Goal: Communication & Community: Answer question/provide support

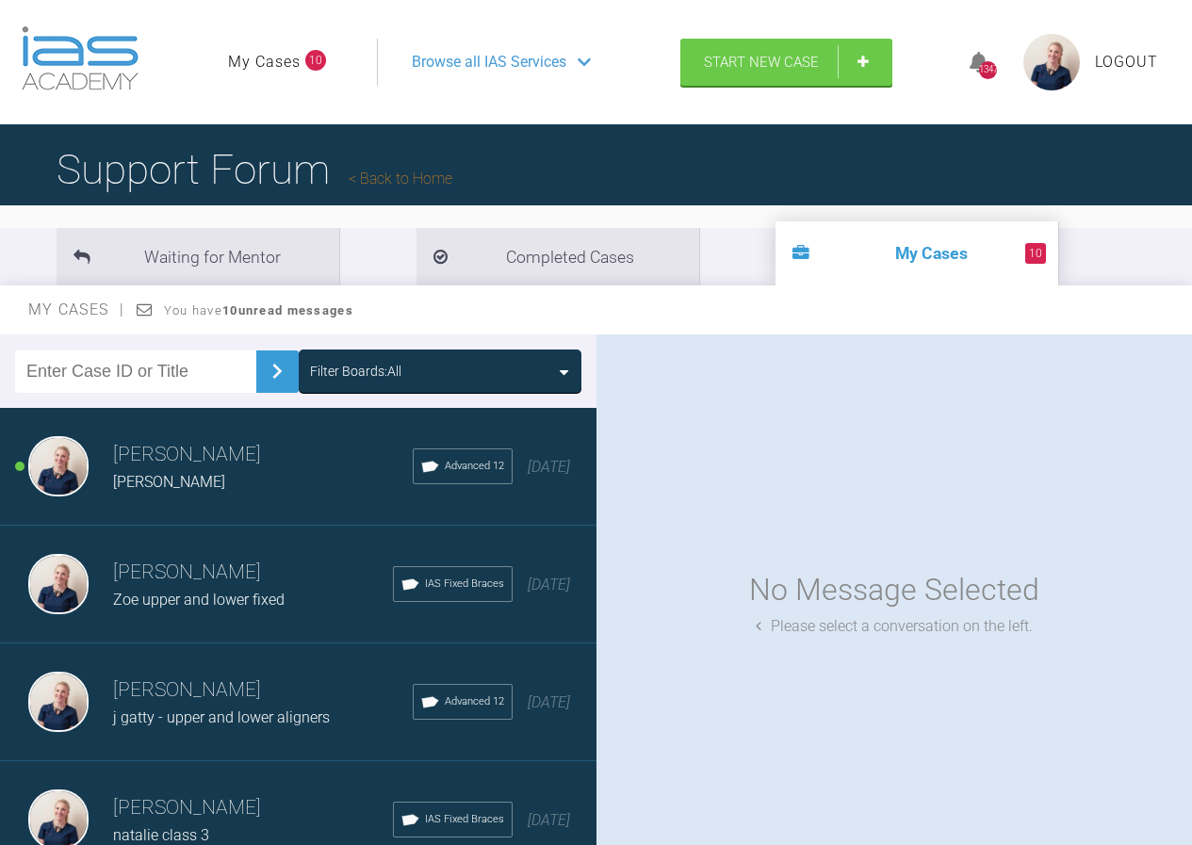
click at [299, 455] on h3 "[PERSON_NAME]" at bounding box center [263, 455] width 300 height 32
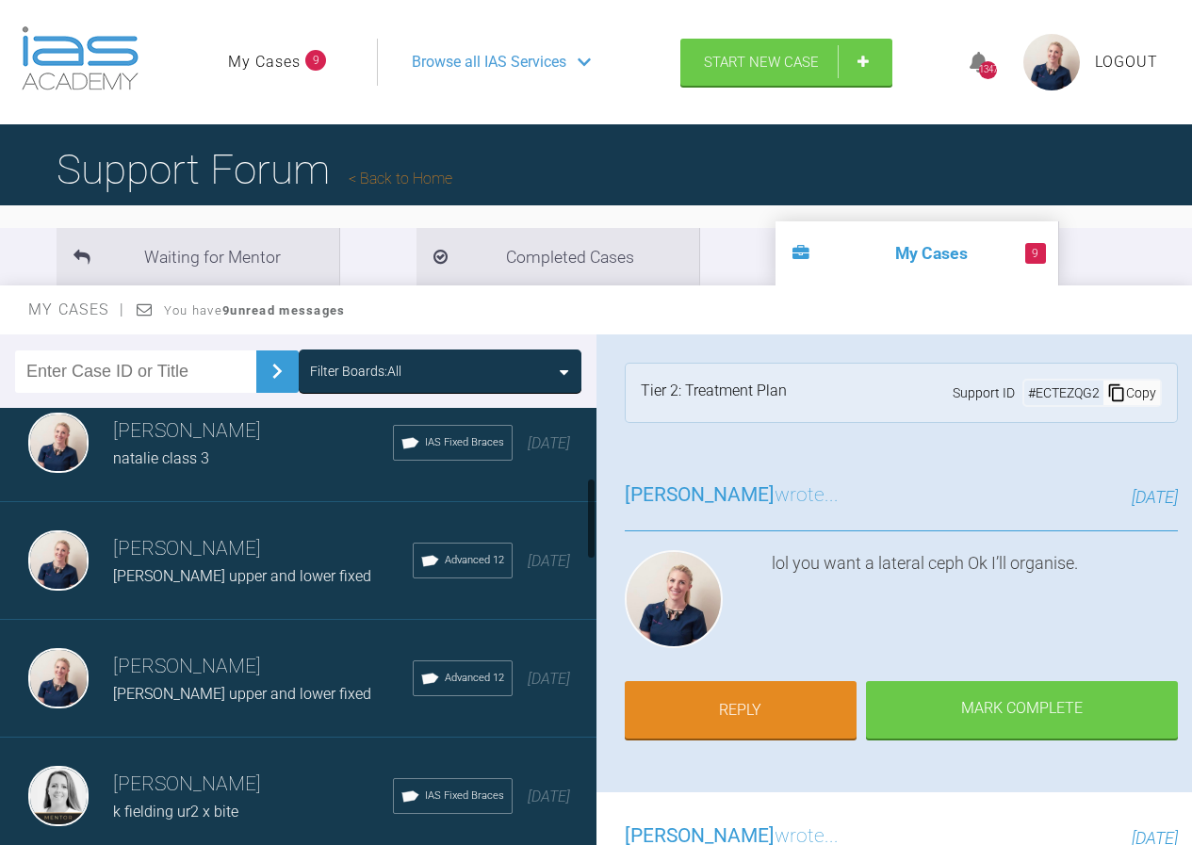
scroll to position [471, 0]
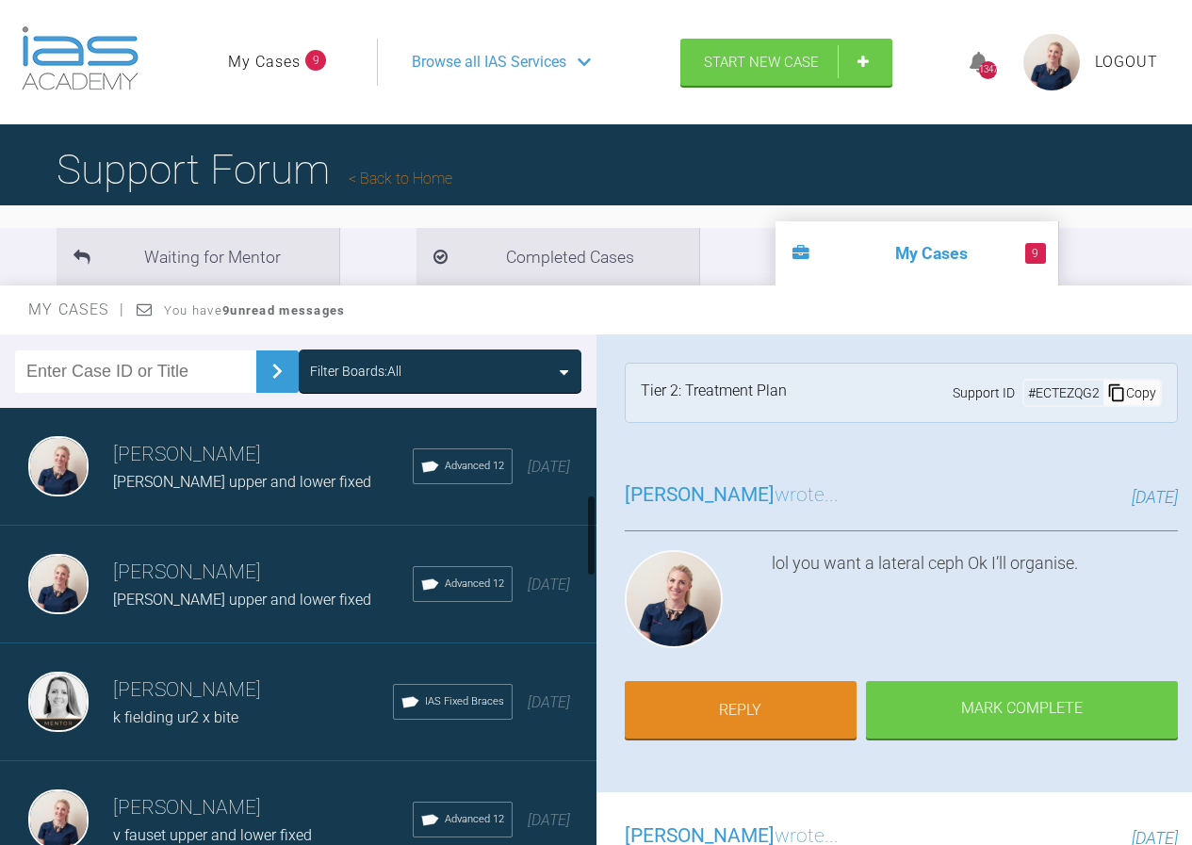
click at [390, 379] on div "Filter Boards: All" at bounding box center [355, 371] width 91 height 21
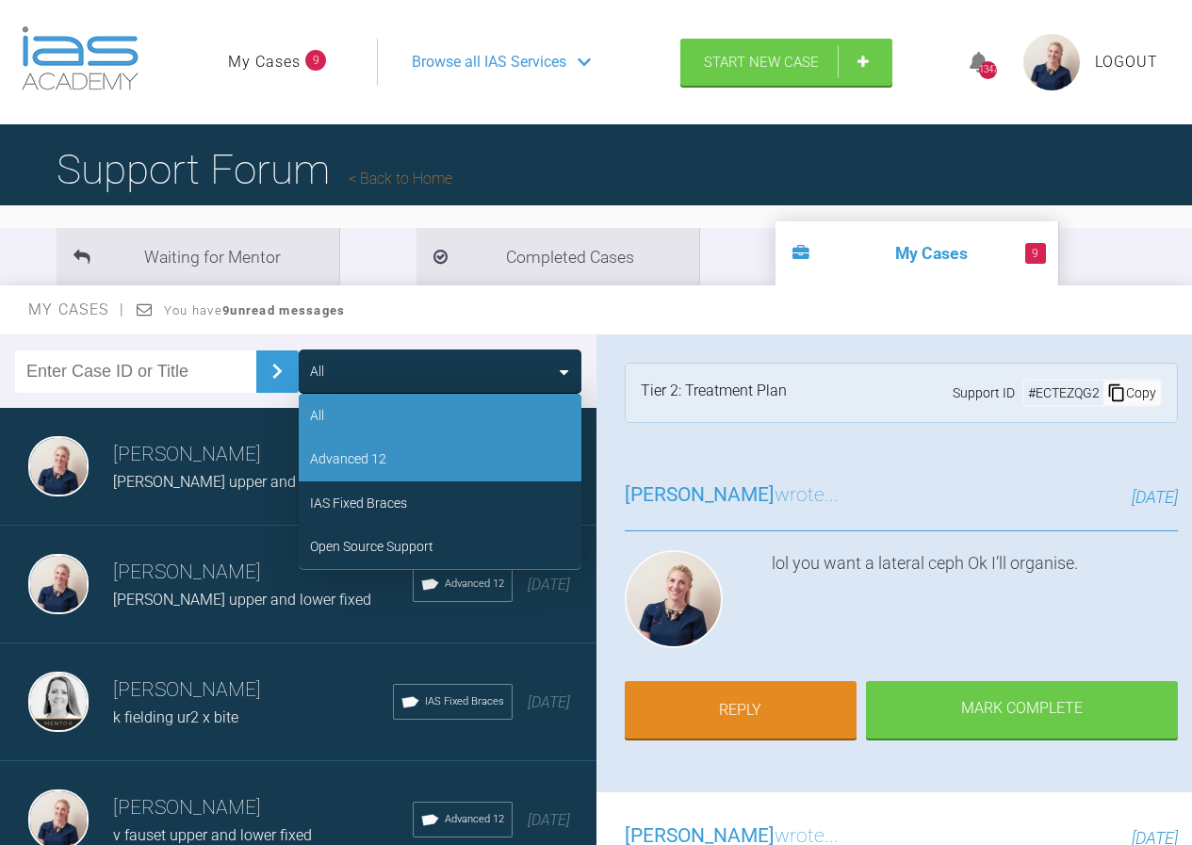
click at [400, 449] on div "Advanced 12" at bounding box center [440, 458] width 283 height 43
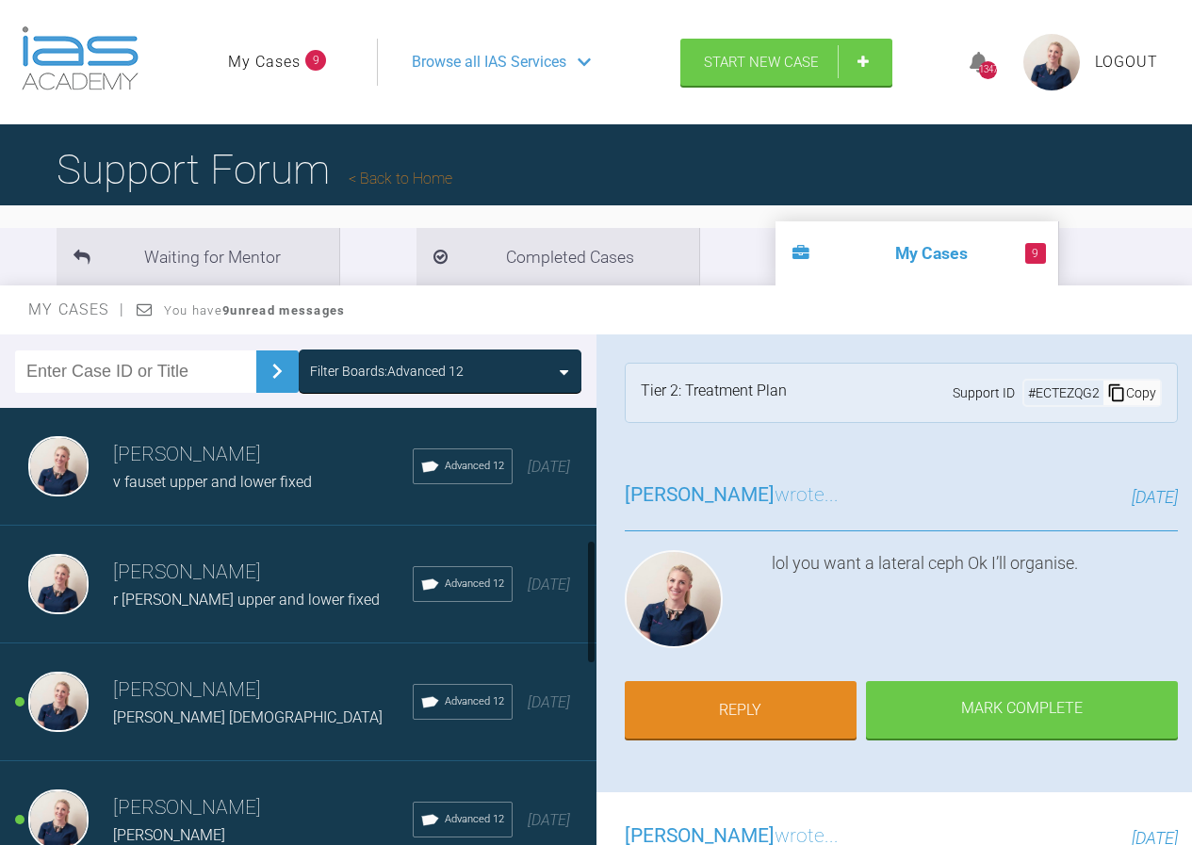
click at [223, 579] on h3 "Olivia Nixon" at bounding box center [263, 573] width 300 height 32
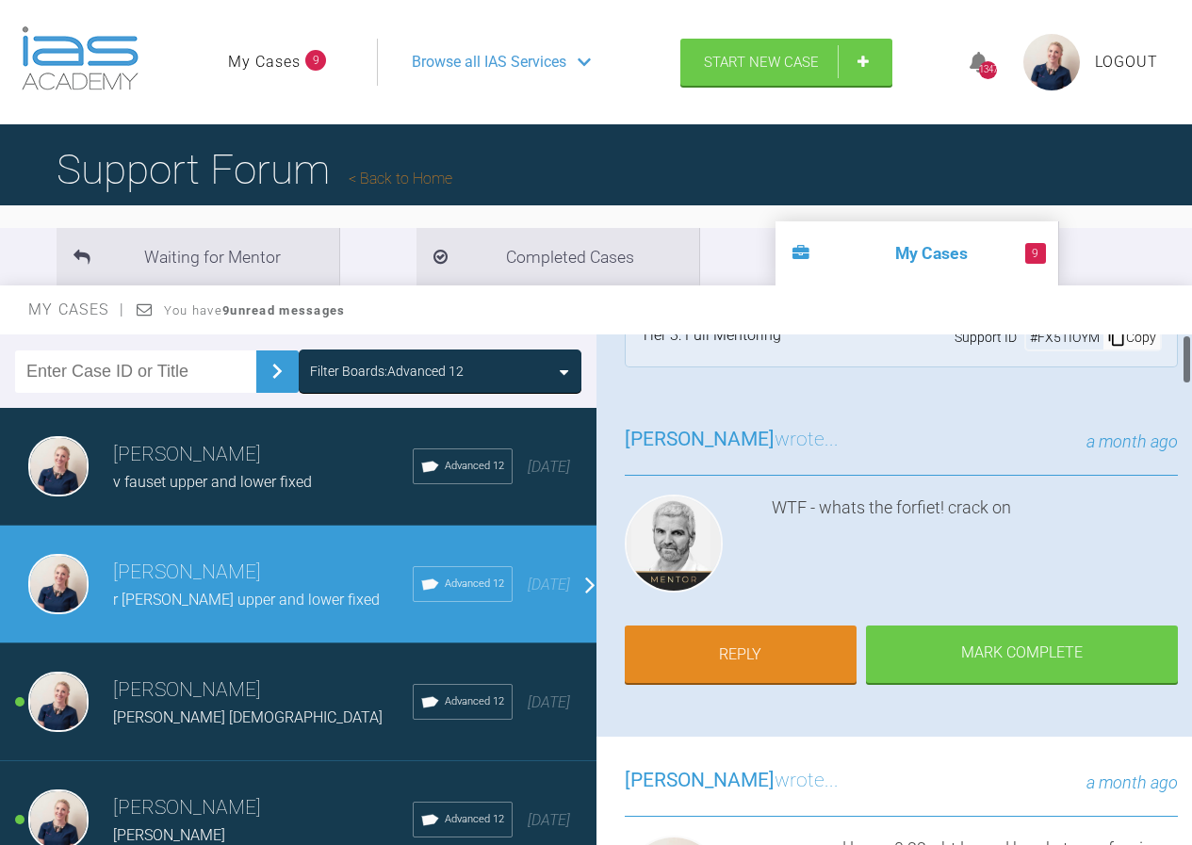
scroll to position [0, 0]
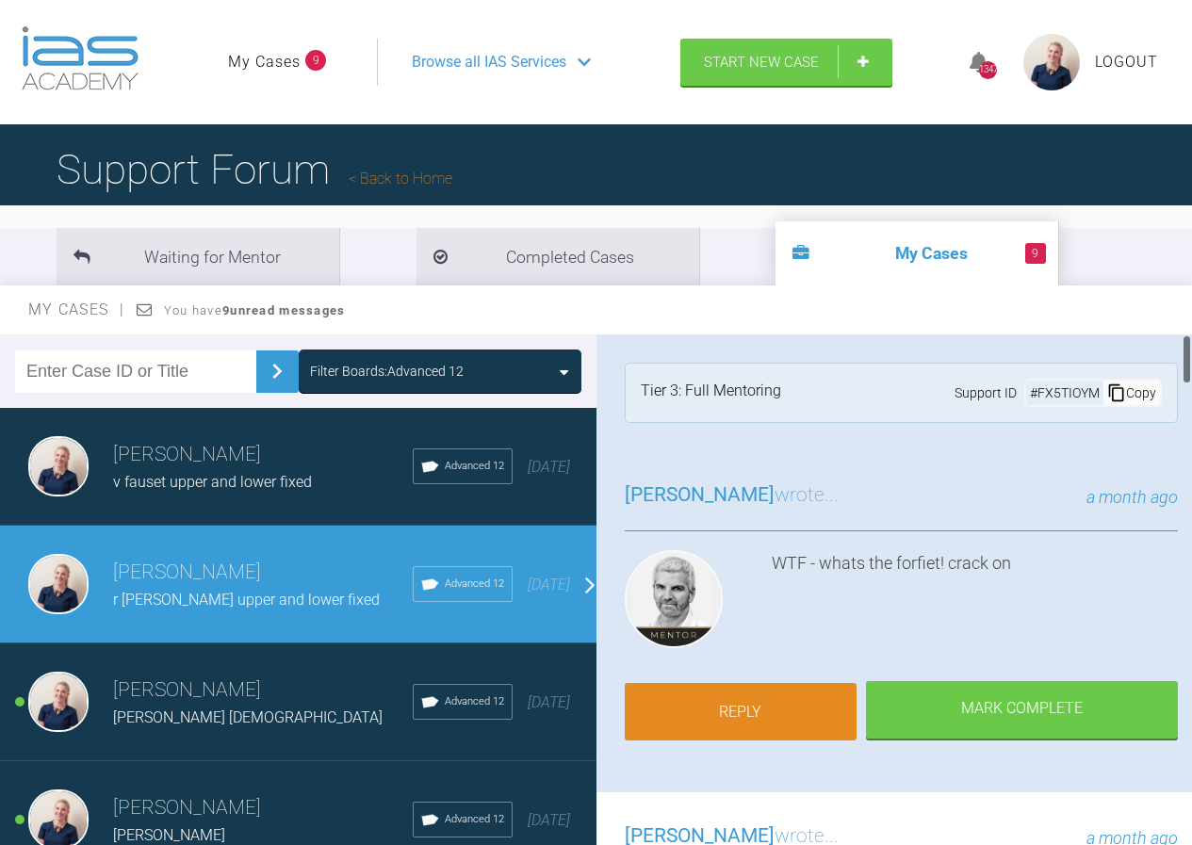
click at [733, 709] on link "Reply" at bounding box center [741, 712] width 233 height 58
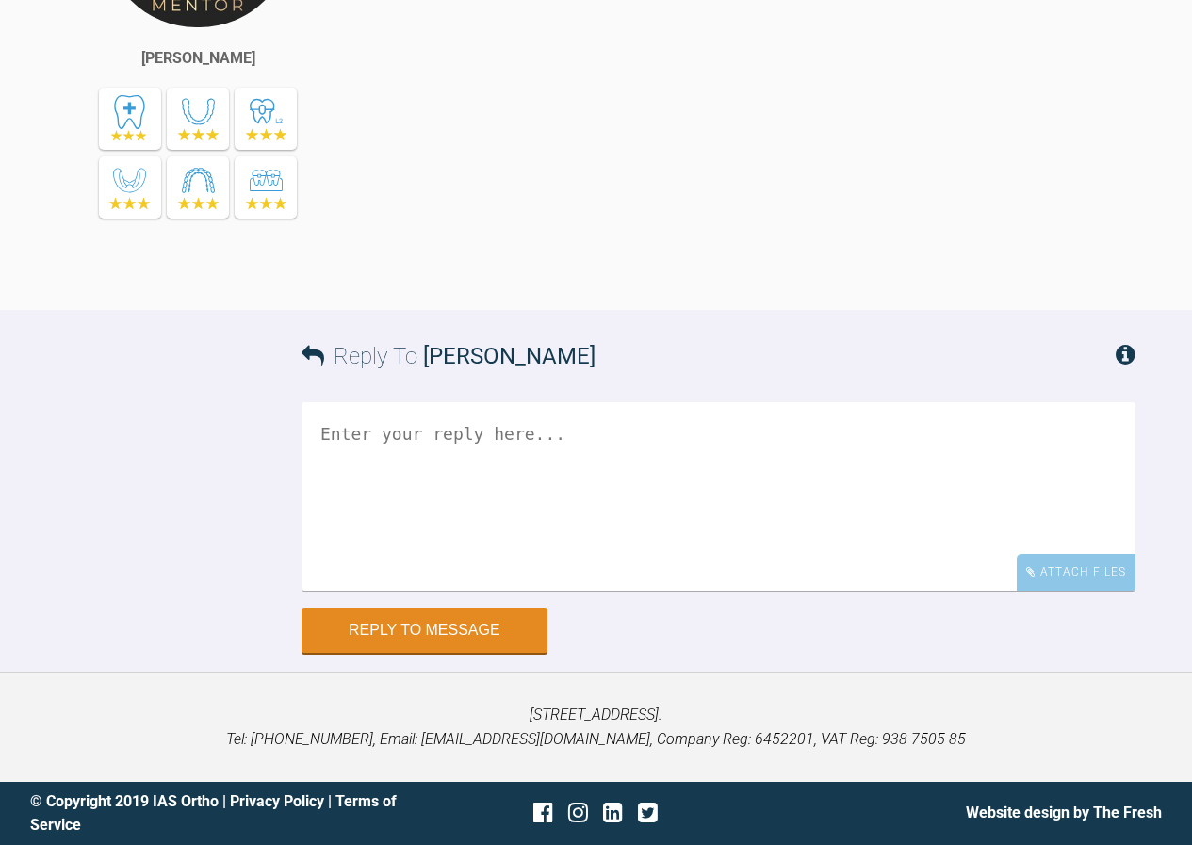
scroll to position [6894, 0]
click at [1112, 585] on div "Attach Files" at bounding box center [1076, 572] width 119 height 37
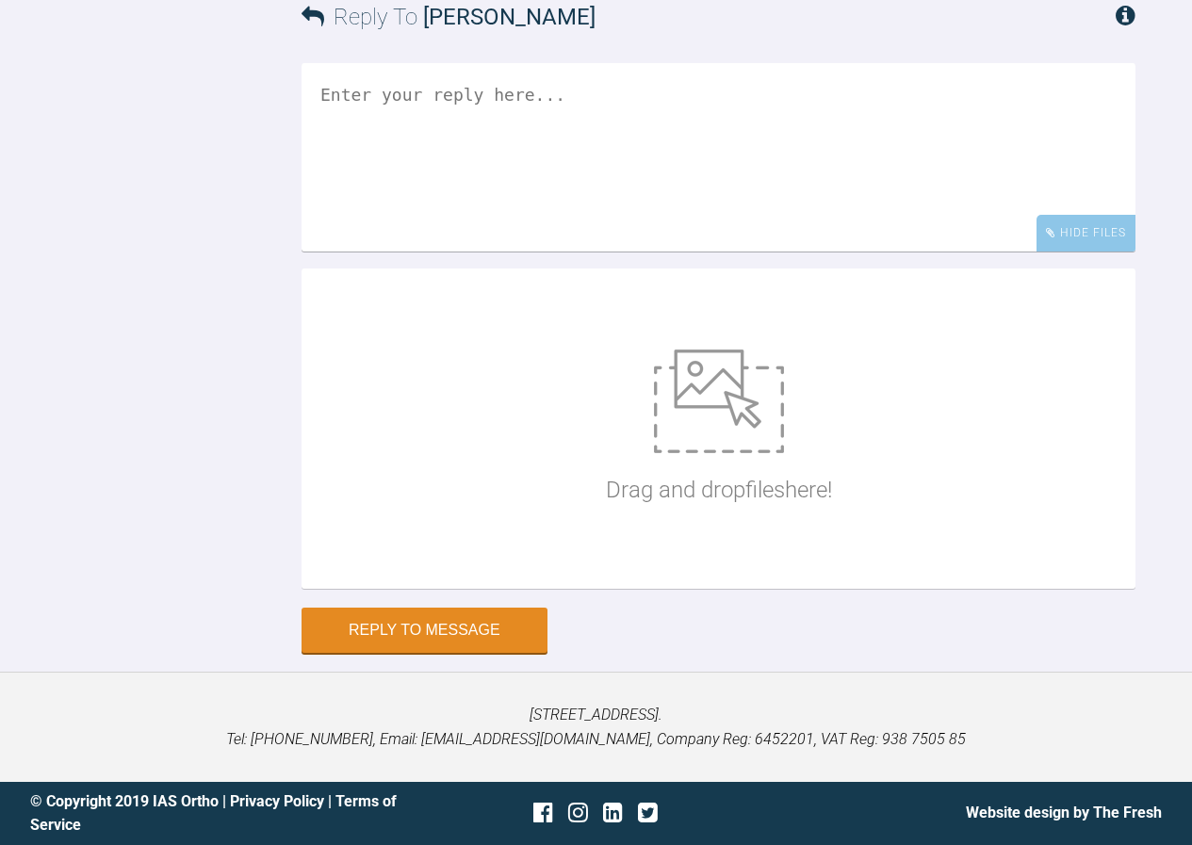
scroll to position [7234, 0]
click at [707, 510] on div "Drag and drop files here!" at bounding box center [719, 428] width 226 height 283
type input "C:\fakepath\rmullings20.jpg"
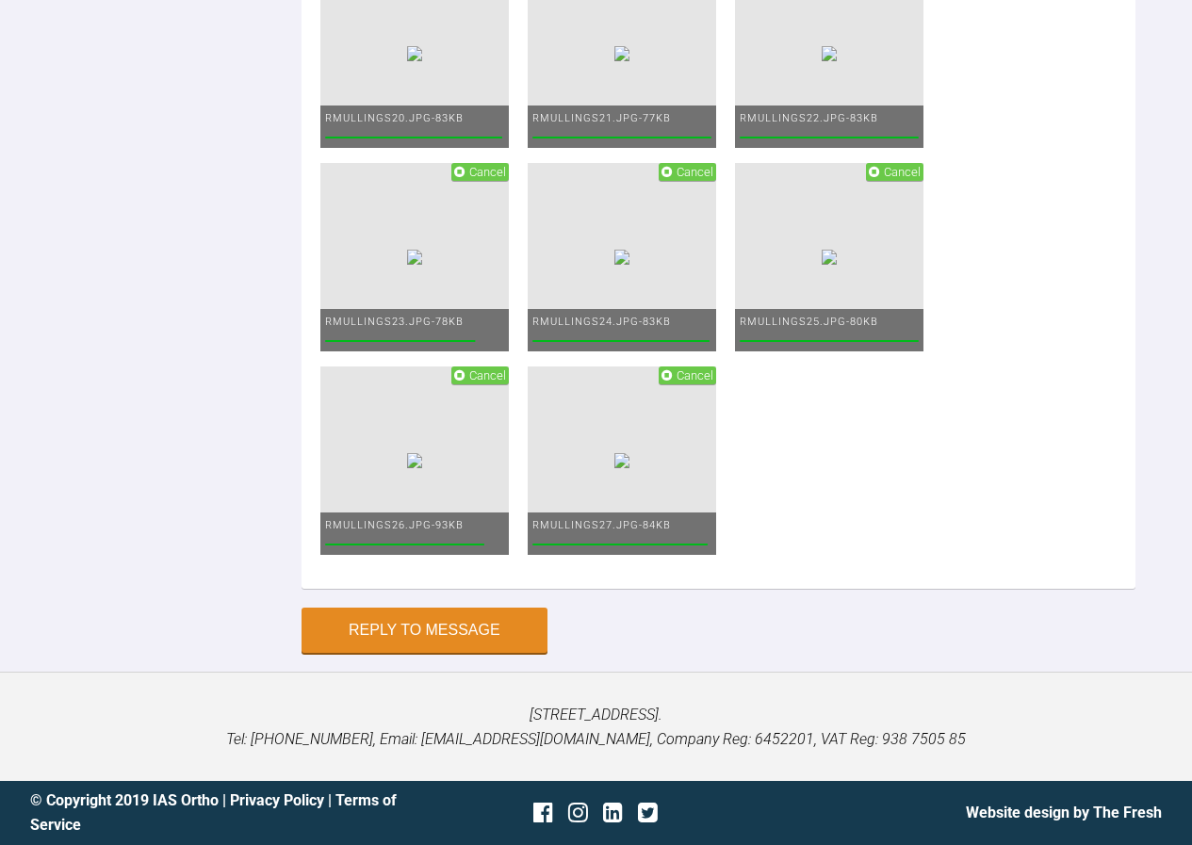
scroll to position [7045, 0]
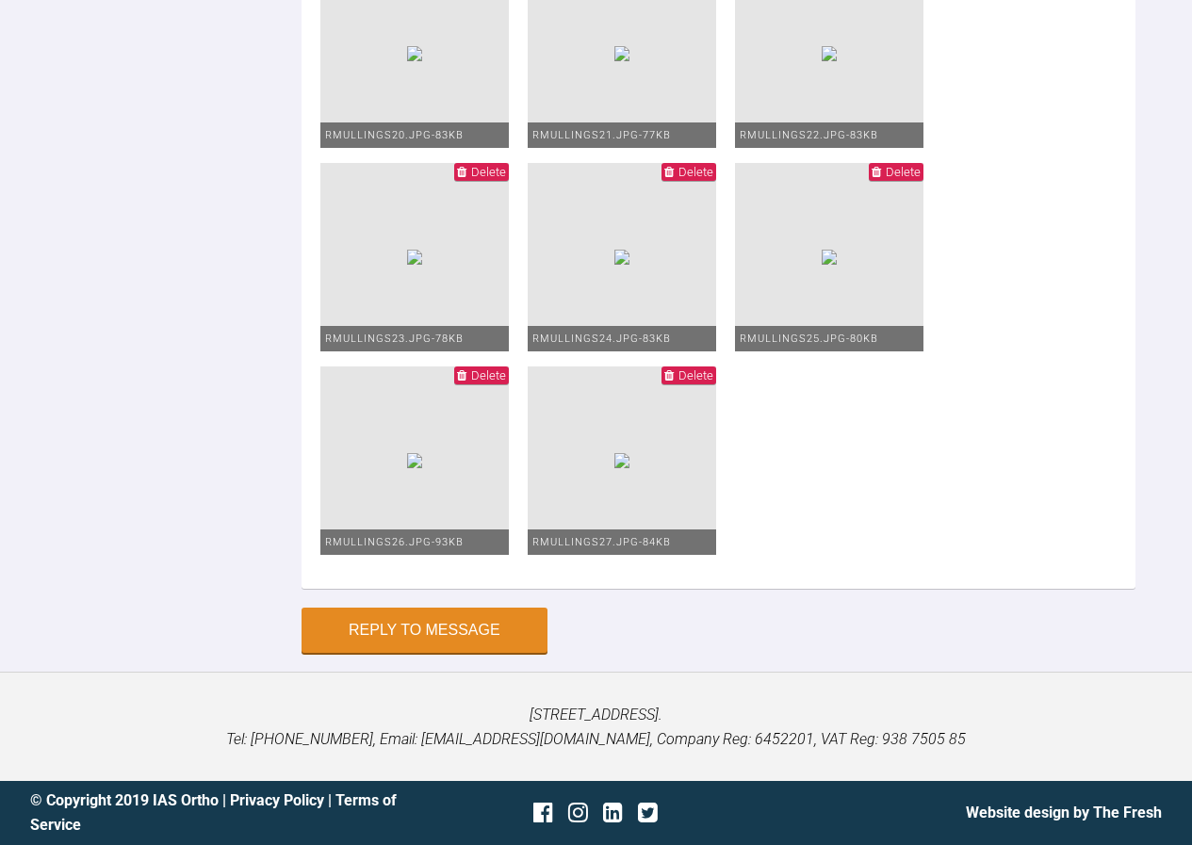
type textarea "upper 1925niti lower 2020niti quick tie lr1 which is instanding so next time i …"
click at [468, 629] on button "Reply to Message" at bounding box center [425, 632] width 246 height 45
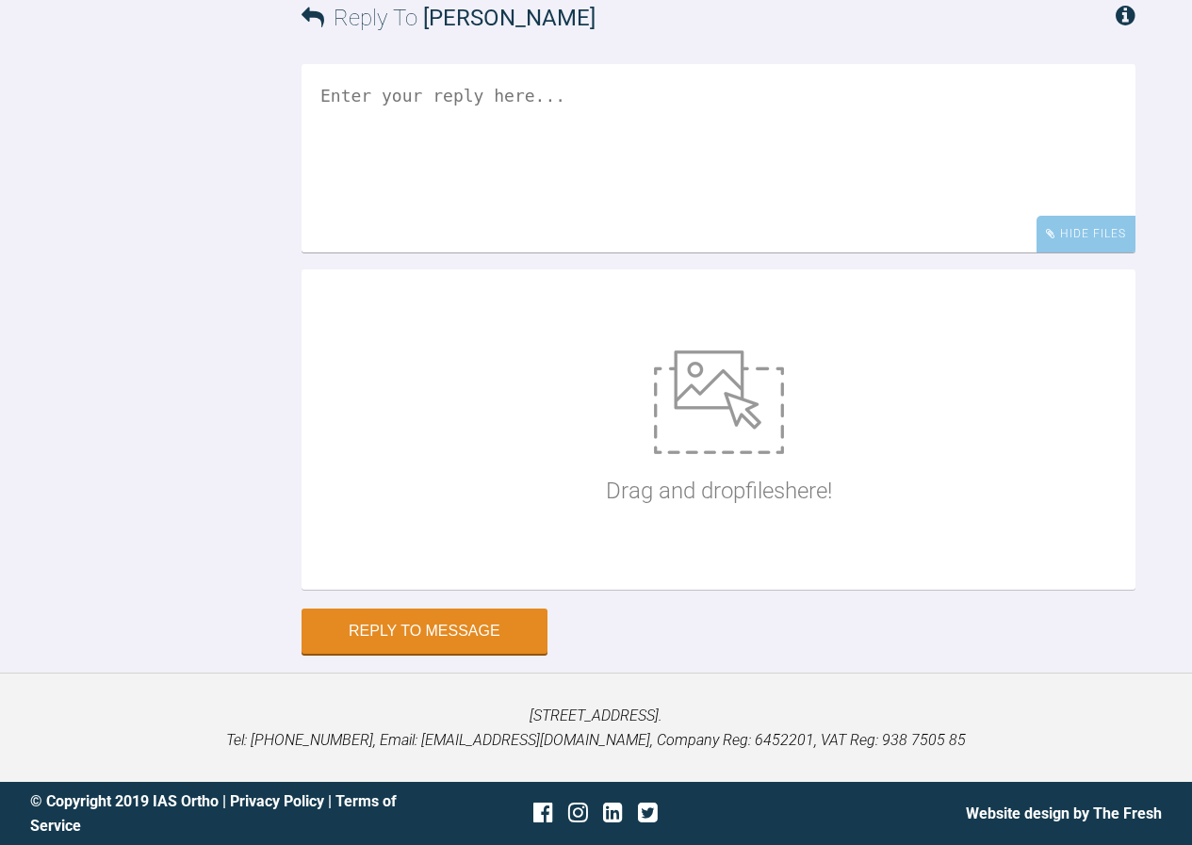
scroll to position [7309, 0]
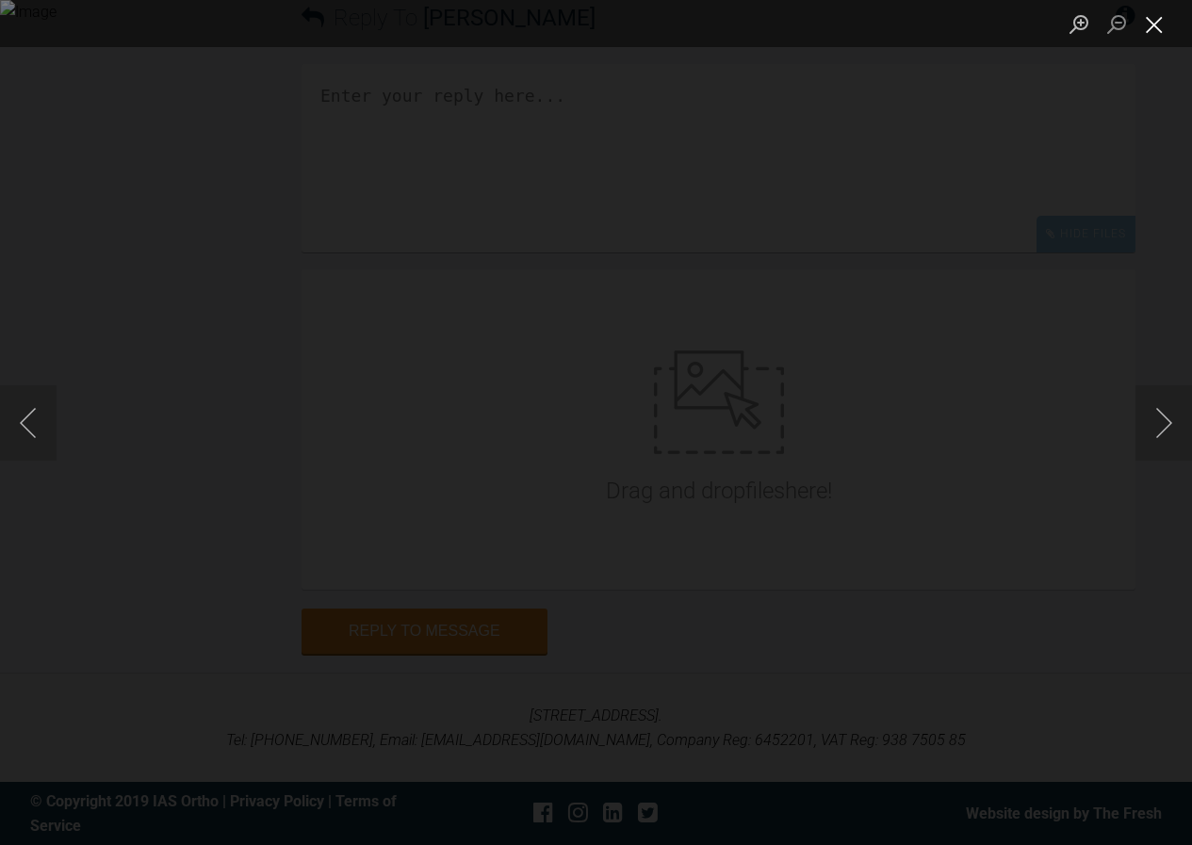
click at [1151, 28] on button "Close lightbox" at bounding box center [1154, 24] width 38 height 33
